Goal: Task Accomplishment & Management: Use online tool/utility

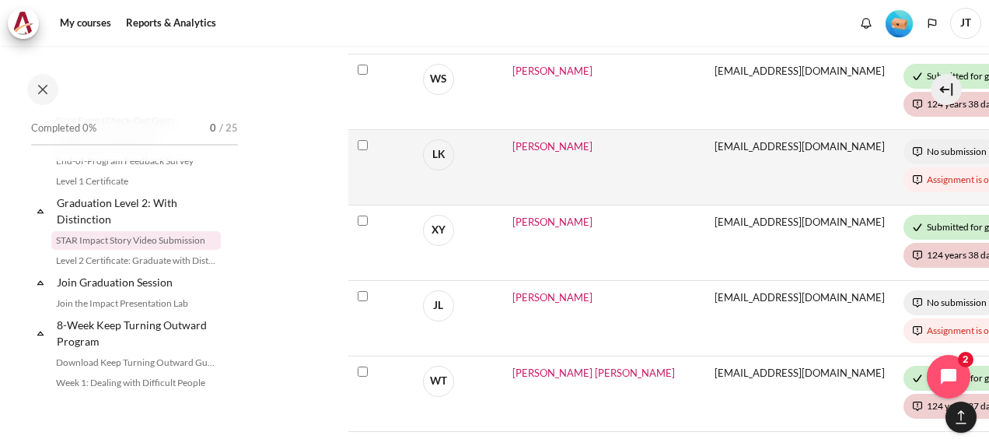
scroll to position [1167, 0]
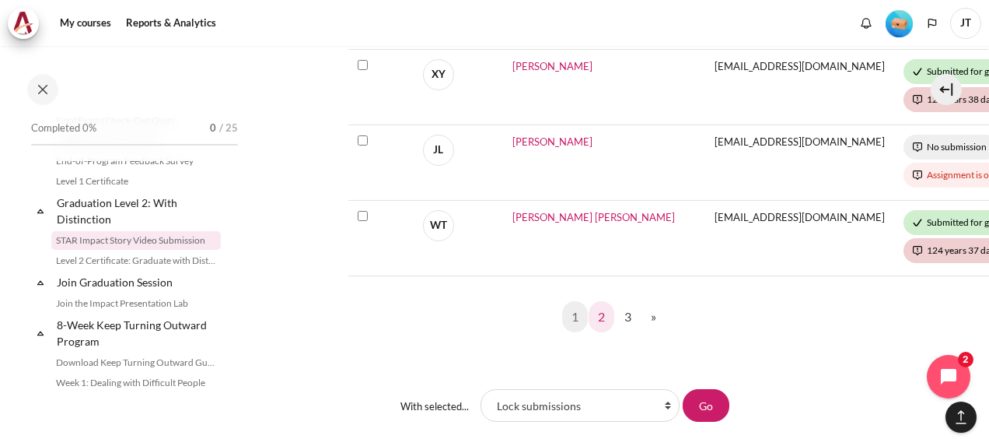
click at [600, 303] on link "2" at bounding box center [602, 316] width 26 height 31
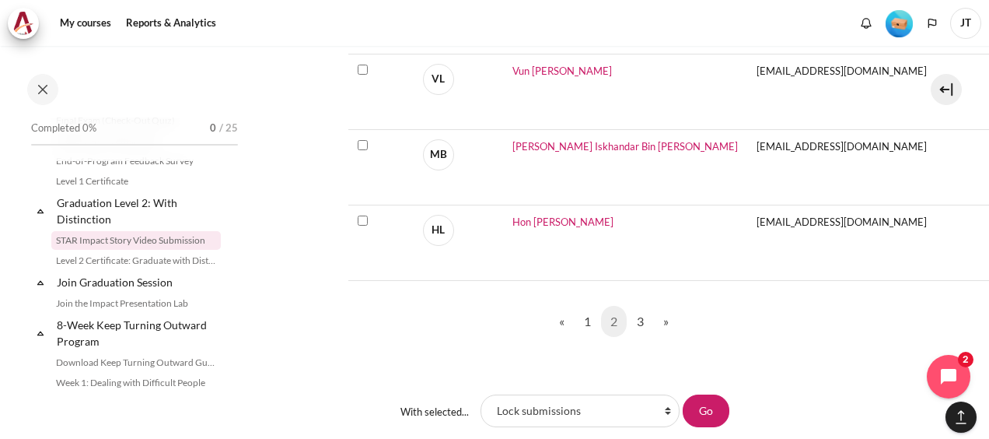
scroll to position [1167, 0]
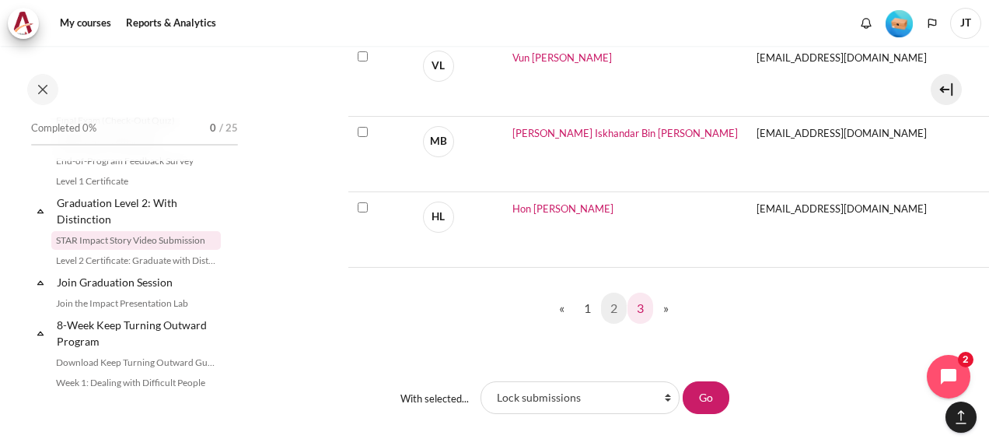
click at [632, 303] on link "3" at bounding box center [641, 307] width 26 height 31
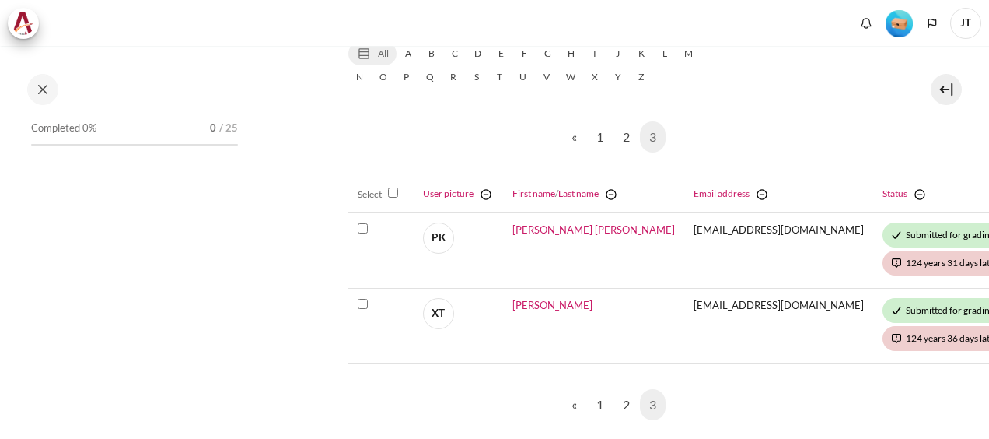
scroll to position [1716, 0]
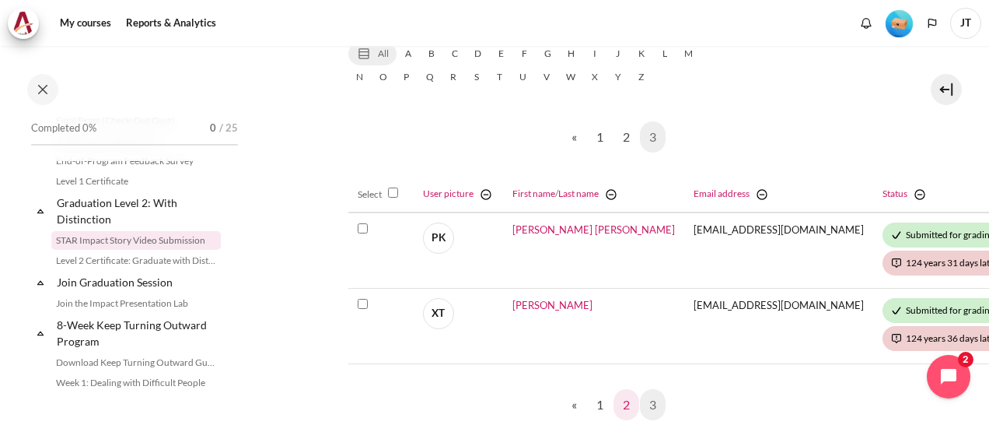
click at [619, 400] on link "2" at bounding box center [627, 404] width 26 height 31
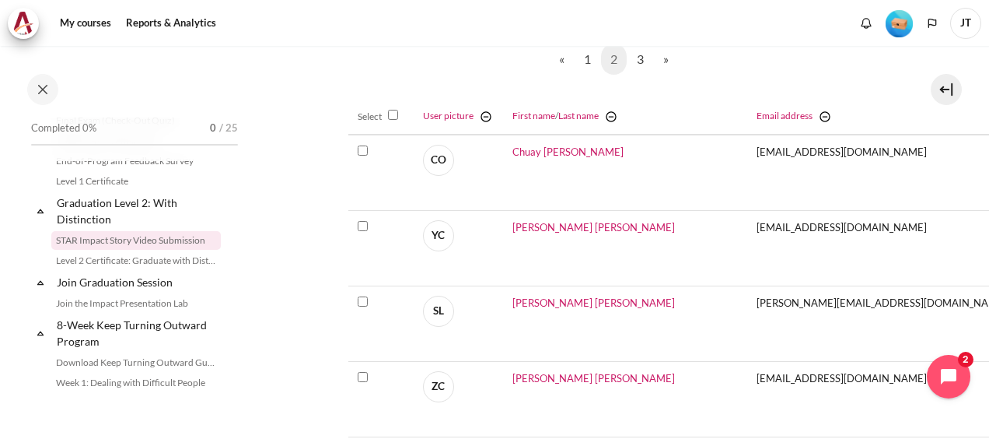
scroll to position [1089, 0]
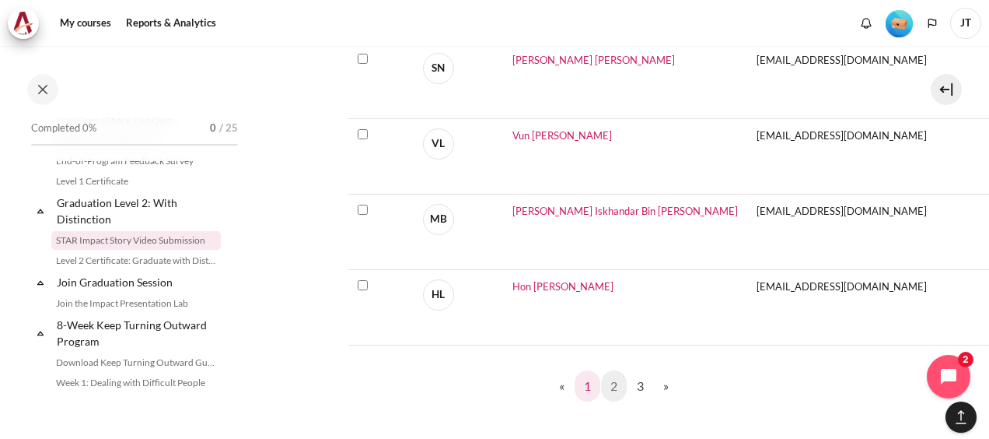
click at [579, 375] on link "1" at bounding box center [588, 385] width 26 height 31
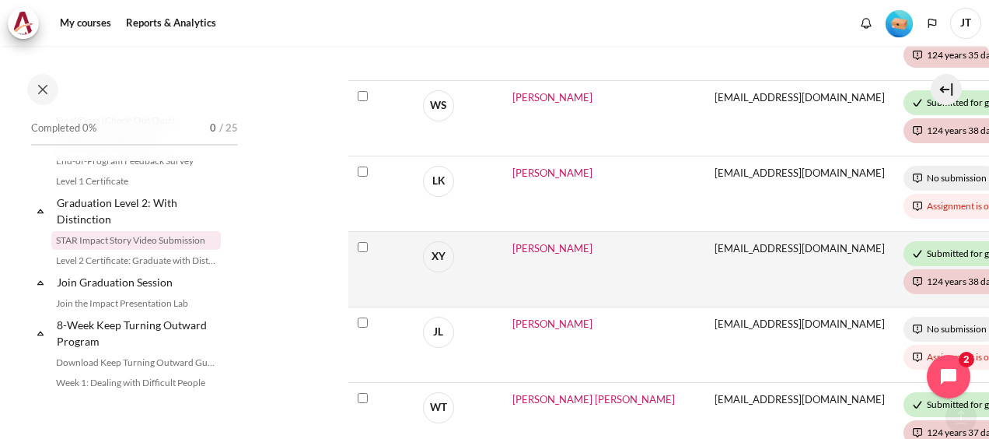
scroll to position [1011, 0]
